Goal: Submit feedback/report problem: Submit feedback/report problem

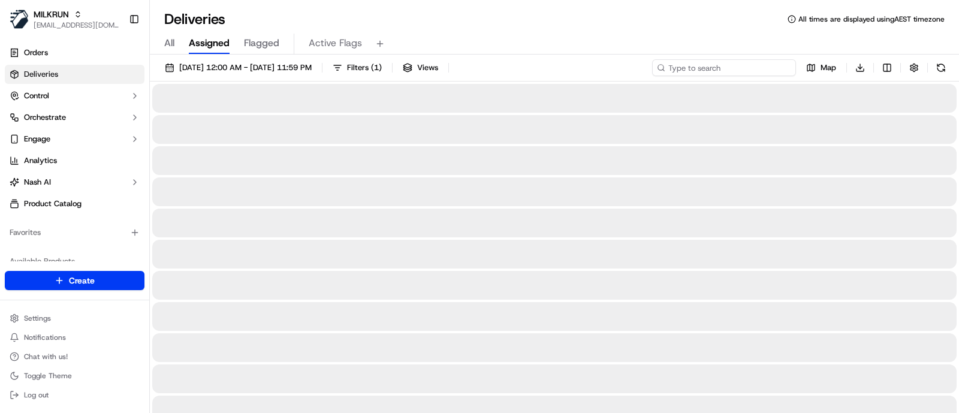
click at [738, 74] on input at bounding box center [724, 67] width 144 height 17
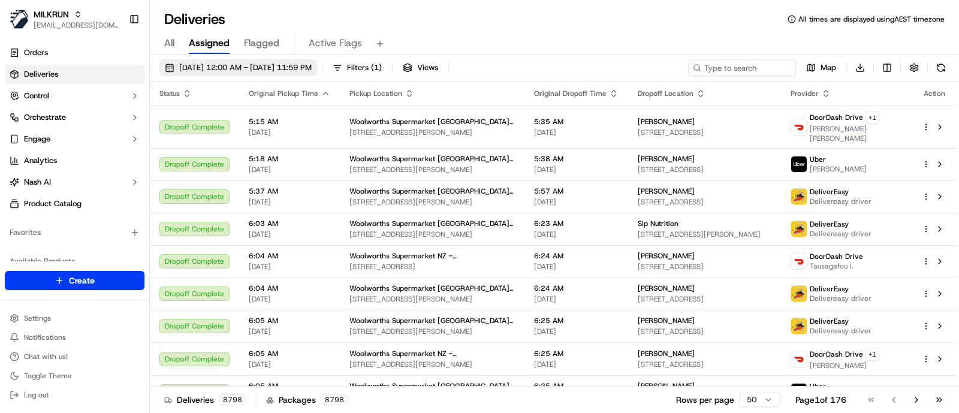
click at [255, 67] on span "19/09/2025 12:00 AM - 19/09/2025 11:59 PM" at bounding box center [245, 67] width 132 height 11
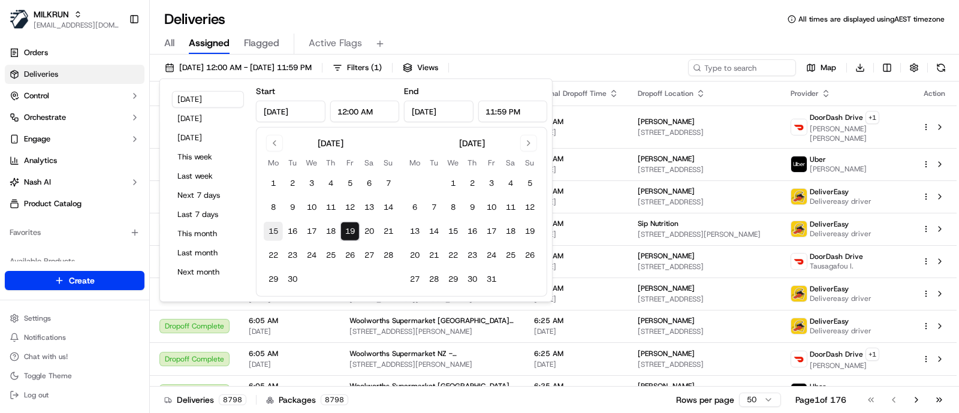
click at [277, 229] on button "15" at bounding box center [273, 231] width 19 height 19
type input "Sep 15, 2025"
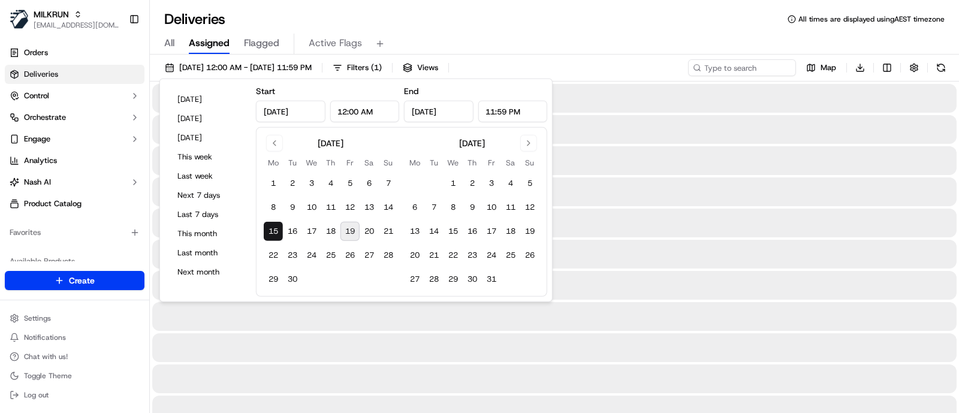
click at [277, 229] on button "15" at bounding box center [273, 231] width 19 height 19
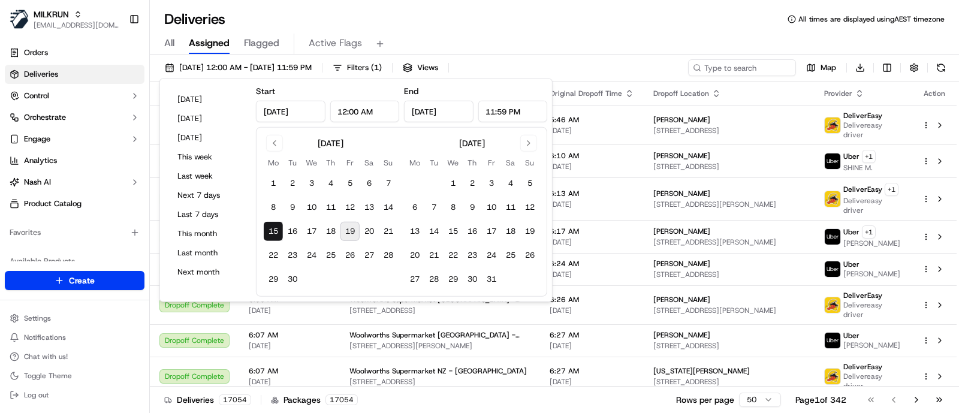
click at [617, 42] on div "All Assigned Flagged Active Flags" at bounding box center [554, 44] width 809 height 21
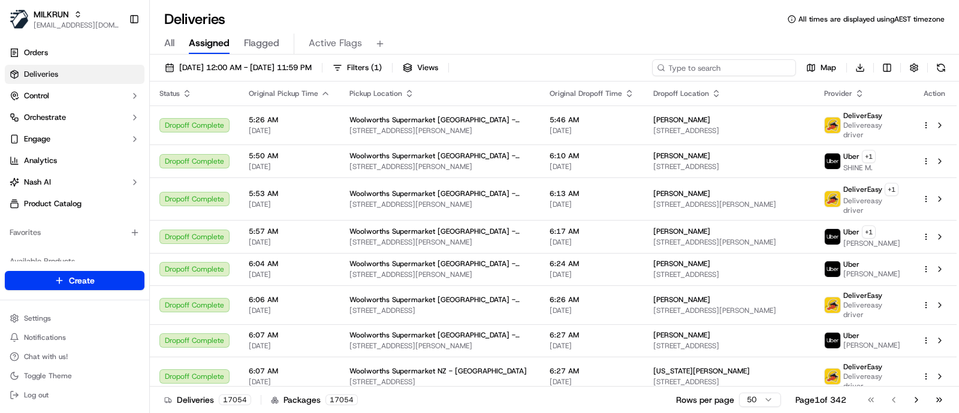
click at [732, 65] on input at bounding box center [724, 67] width 144 height 17
paste input "019FE"
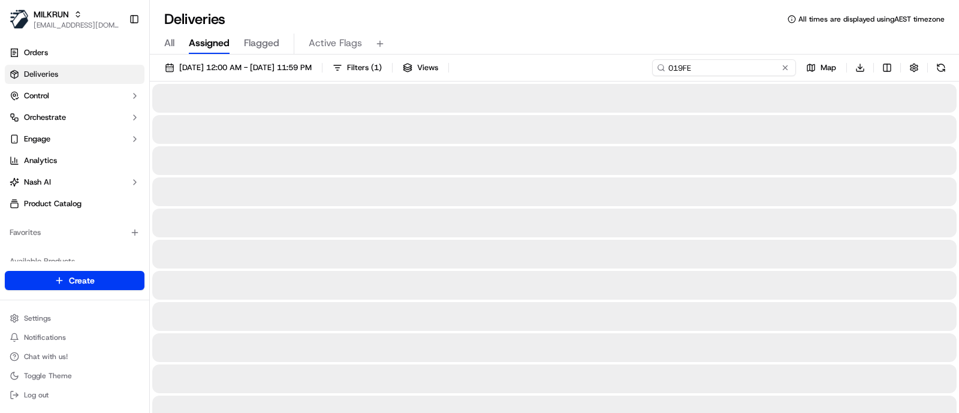
type input "019FE"
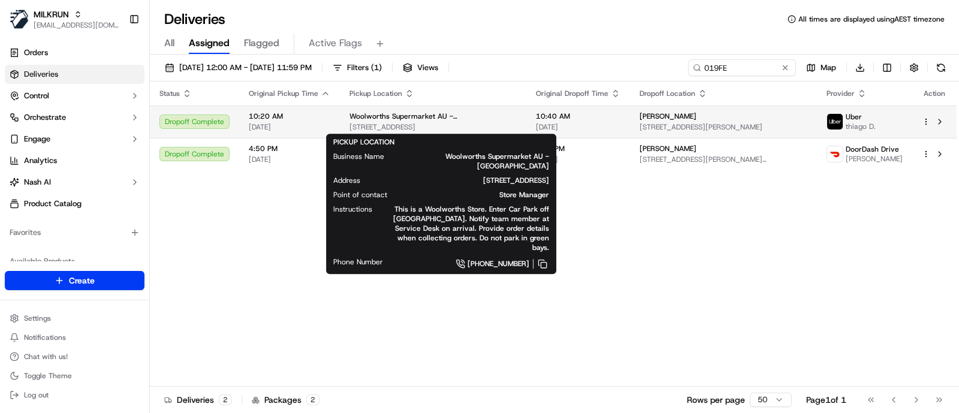
click at [421, 131] on span "130-150 Hub Dr, Aberfoyle Park, SA 5159, AU" at bounding box center [432, 127] width 167 height 10
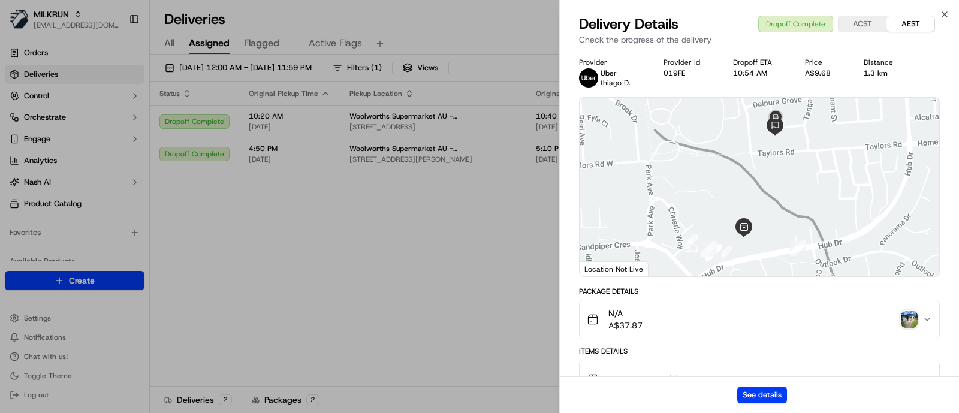
click at [754, 384] on div "See details" at bounding box center [759, 394] width 399 height 37
click at [755, 394] on button "See details" at bounding box center [762, 394] width 50 height 17
drag, startPoint x: 376, startPoint y: 271, endPoint x: 420, endPoint y: 237, distance: 55.5
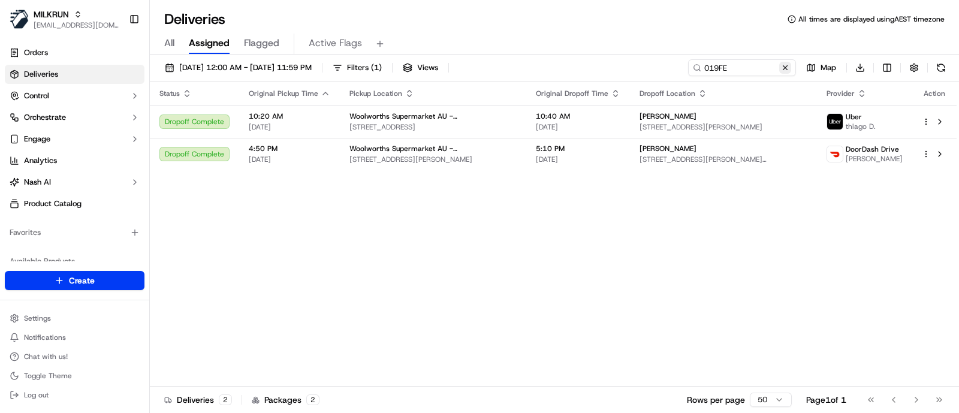
click at [784, 66] on button at bounding box center [785, 68] width 12 height 12
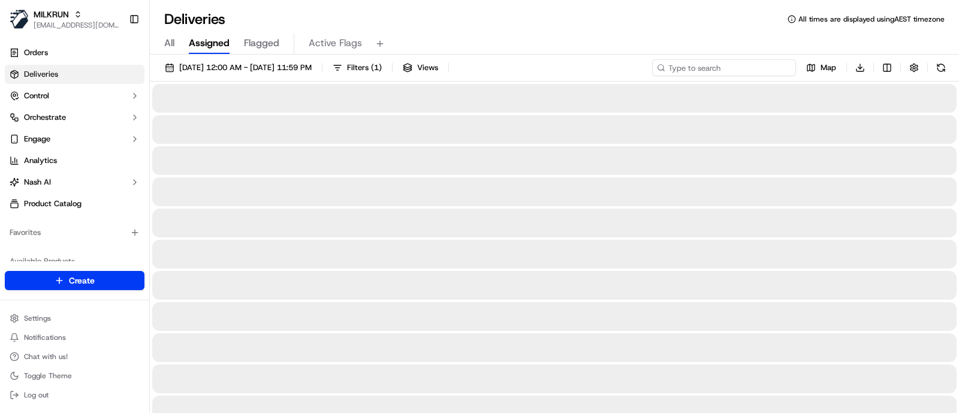
click at [752, 67] on input at bounding box center [724, 67] width 144 height 17
paste input "[PERSON_NAME]"
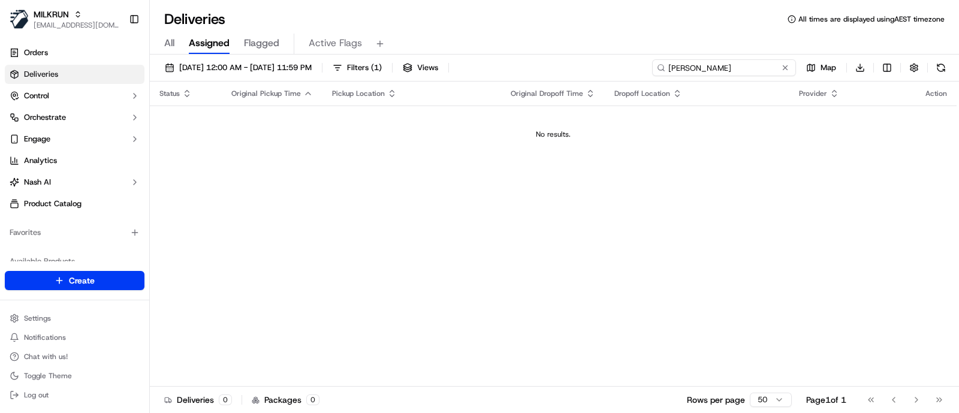
type input "[PERSON_NAME]"
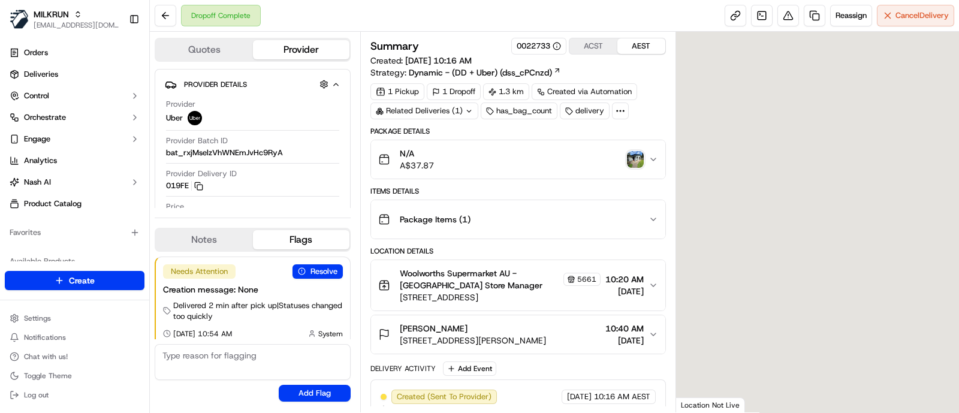
scroll to position [7, 0]
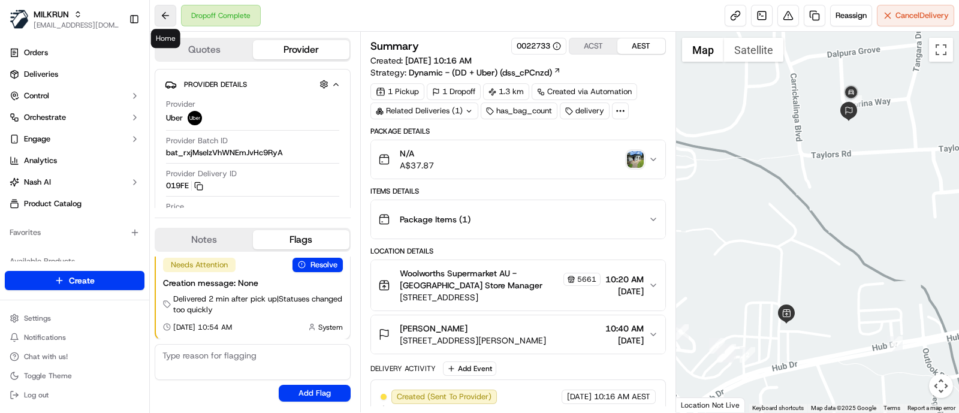
click at [173, 13] on button at bounding box center [166, 16] width 22 height 22
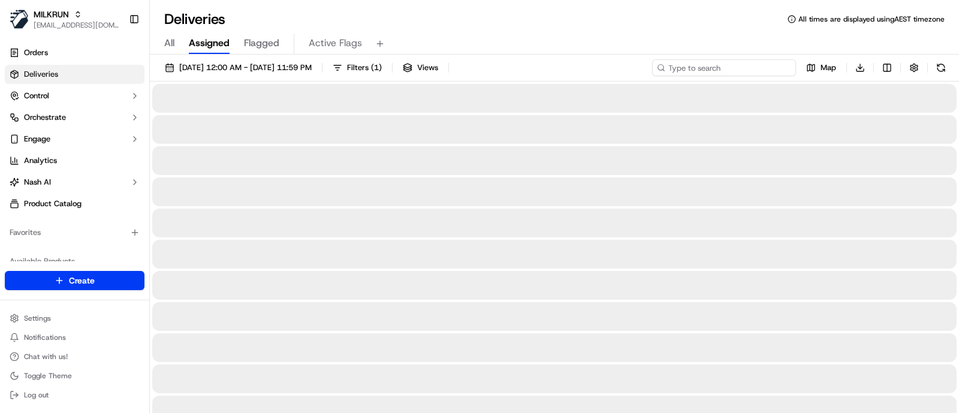
click at [729, 70] on input at bounding box center [724, 67] width 144 height 17
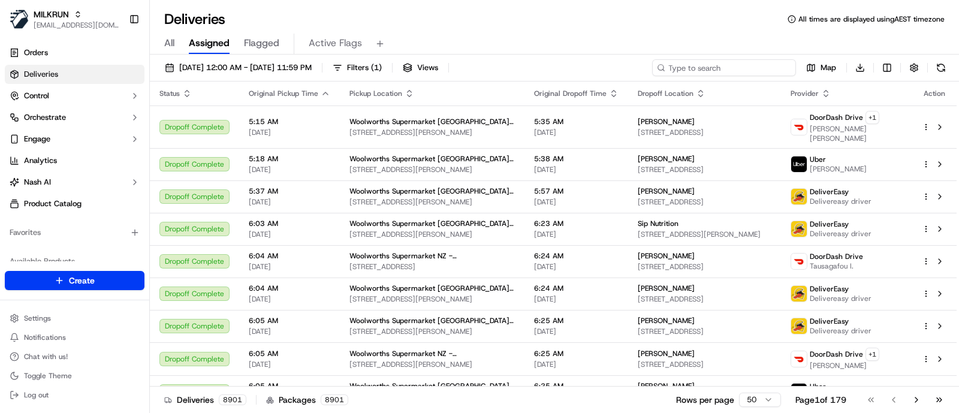
paste input "[PERSON_NAME]"
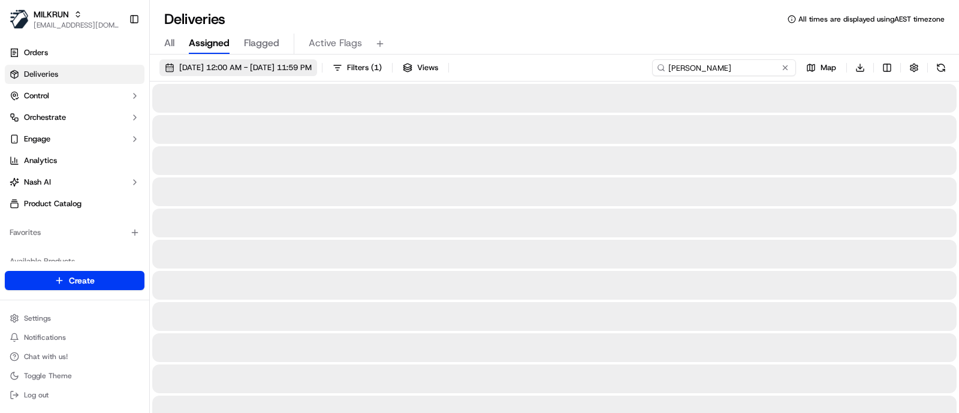
type input "[PERSON_NAME]"
click at [253, 64] on span "19/09/2025 12:00 AM - 19/09/2025 11:59 PM" at bounding box center [245, 67] width 132 height 11
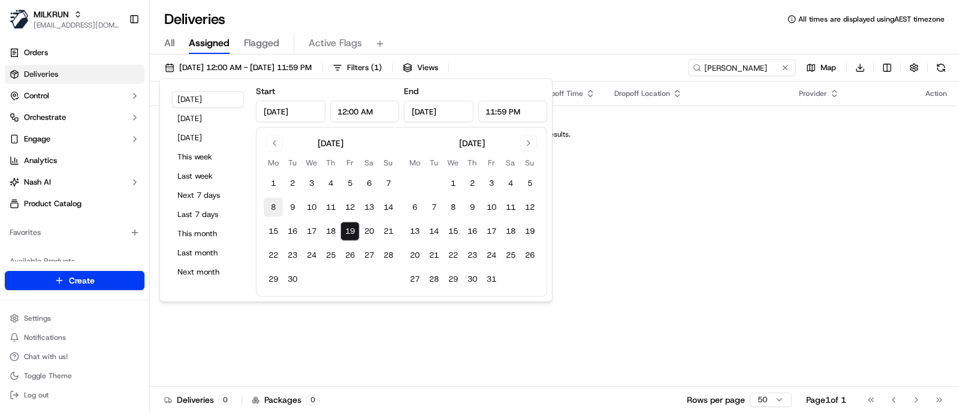
click at [272, 210] on button "8" at bounding box center [273, 207] width 19 height 19
type input "Sep 8, 2025"
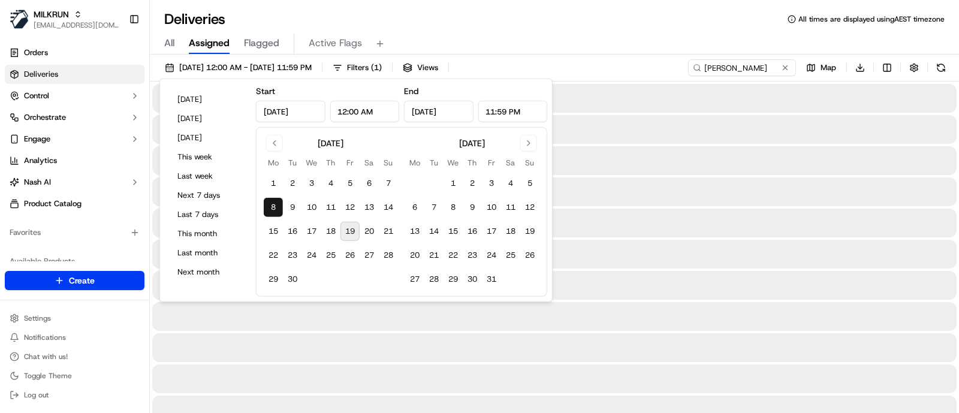
click at [349, 232] on button "19" at bounding box center [349, 231] width 19 height 19
type input "Sep 19, 2025"
click at [657, 44] on div "All Assigned Flagged Active Flags" at bounding box center [554, 44] width 809 height 21
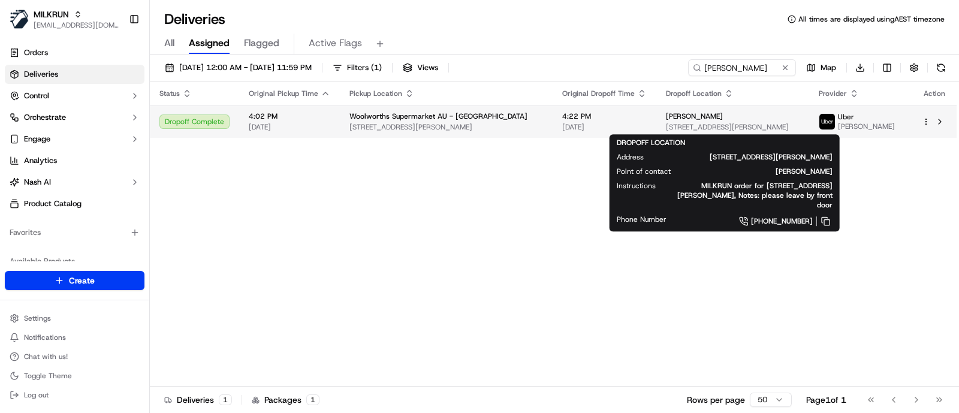
click at [736, 121] on div "Monique Fontana 20 Forward St, Manning, WA 6152, AU" at bounding box center [733, 121] width 134 height 20
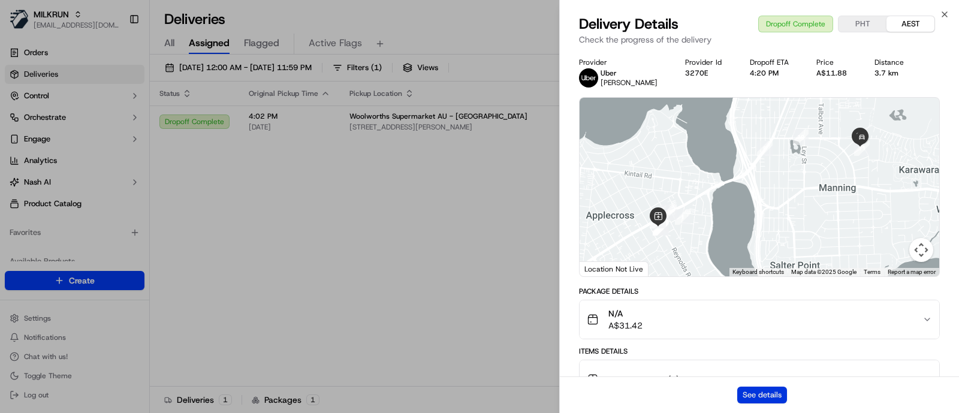
click at [763, 391] on button "See details" at bounding box center [762, 394] width 50 height 17
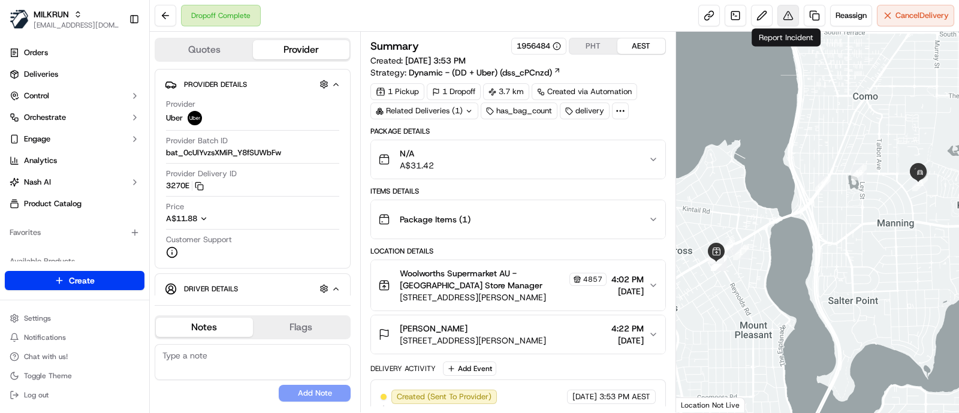
click at [787, 17] on button at bounding box center [788, 16] width 22 height 22
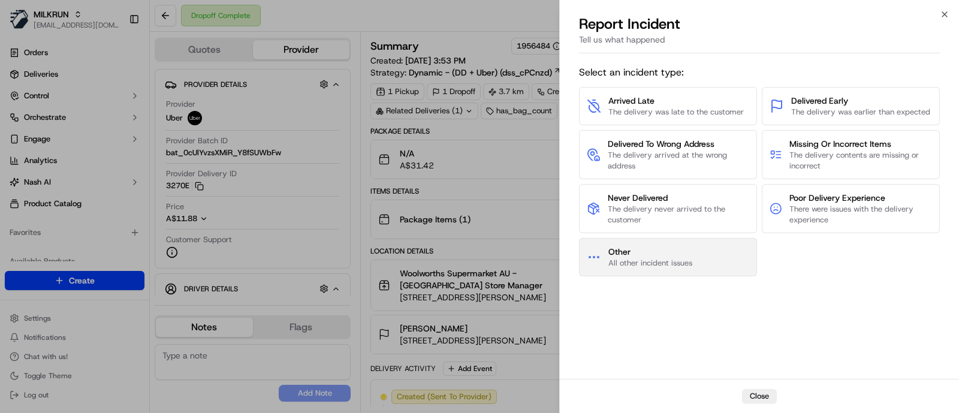
click at [639, 238] on button "Other All other incident issues" at bounding box center [668, 257] width 178 height 38
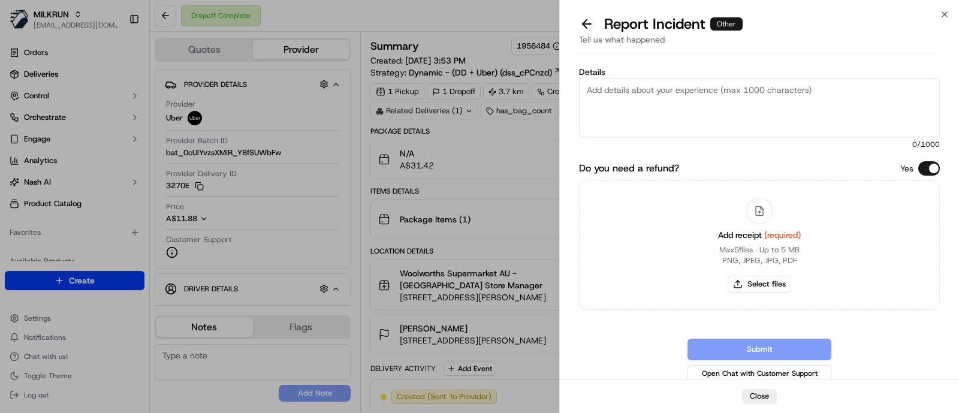
click at [671, 100] on textarea "Details" at bounding box center [759, 107] width 361 height 59
click at [928, 165] on button "Do you need a refund?" at bounding box center [929, 168] width 22 height 14
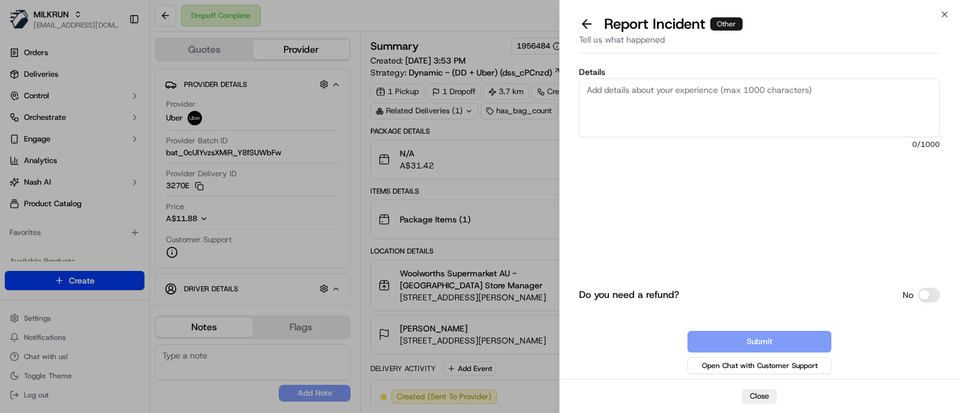
click at [773, 105] on textarea "Details" at bounding box center [759, 107] width 361 height 59
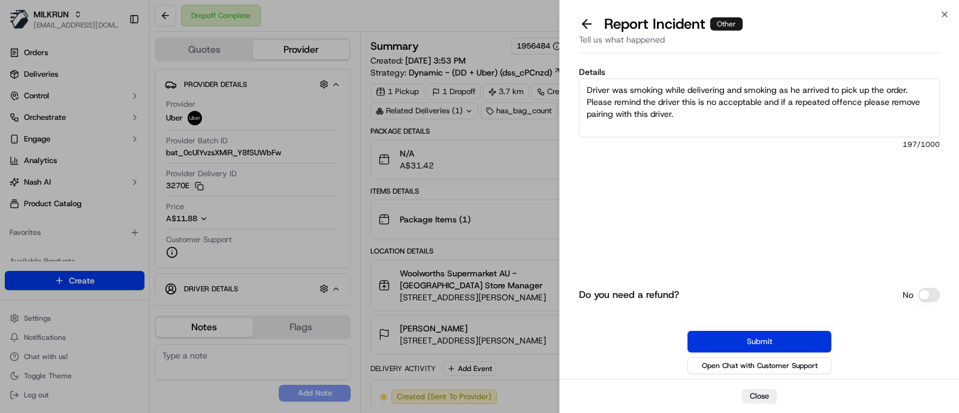
type textarea "Driver was smoking while delivering and smoking as he arrived to pick up the or…"
click at [782, 334] on button "Submit" at bounding box center [759, 342] width 144 height 22
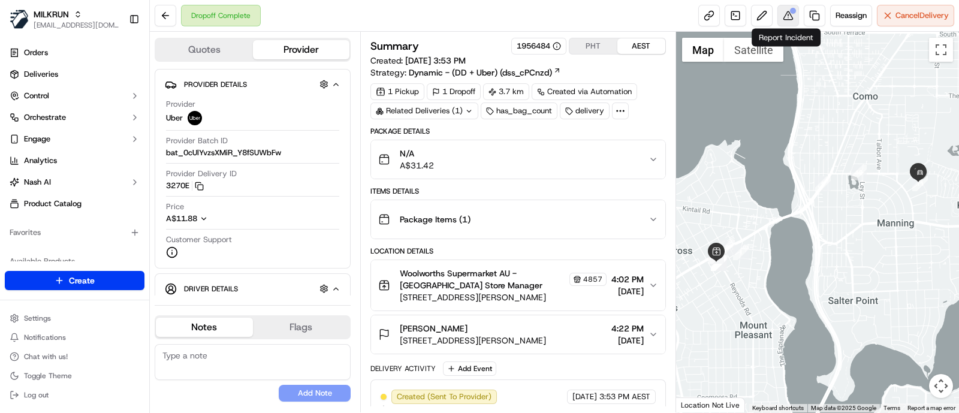
click at [786, 22] on button at bounding box center [788, 16] width 22 height 22
